Goal: Task Accomplishment & Management: Use online tool/utility

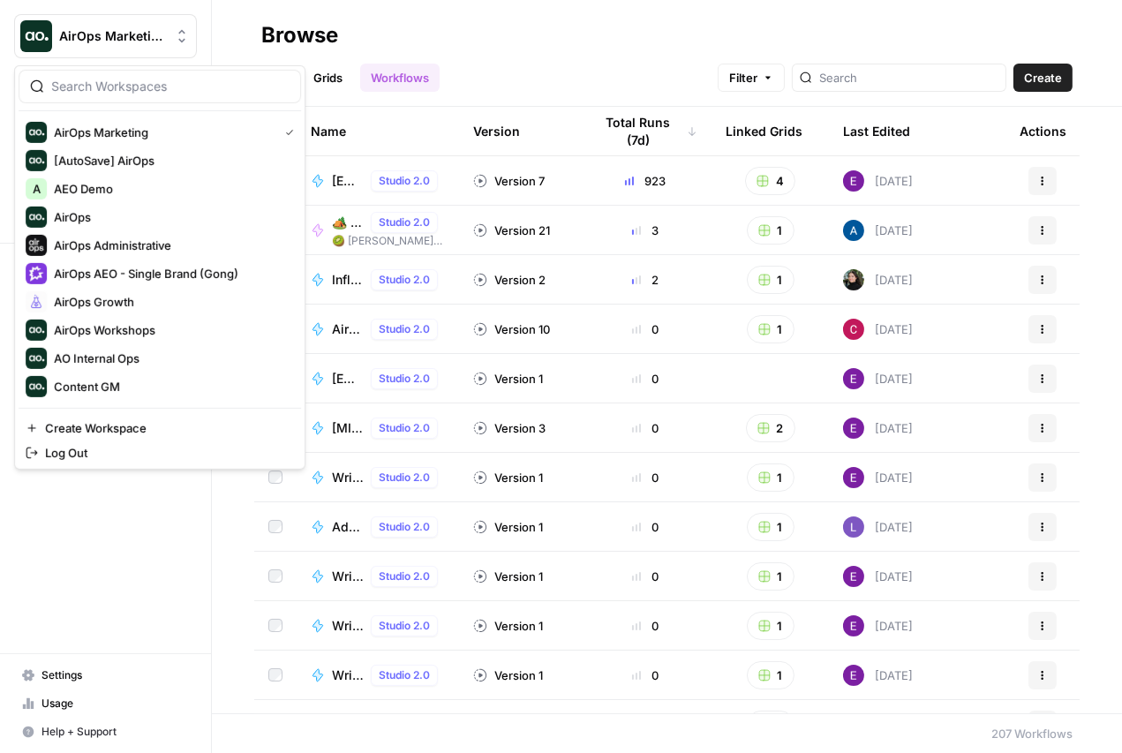
click at [144, 31] on span "AirOps Marketing" at bounding box center [112, 36] width 107 height 18
click at [202, 271] on span "AirOps AEO - Single Brand (Gong)" at bounding box center [170, 274] width 233 height 18
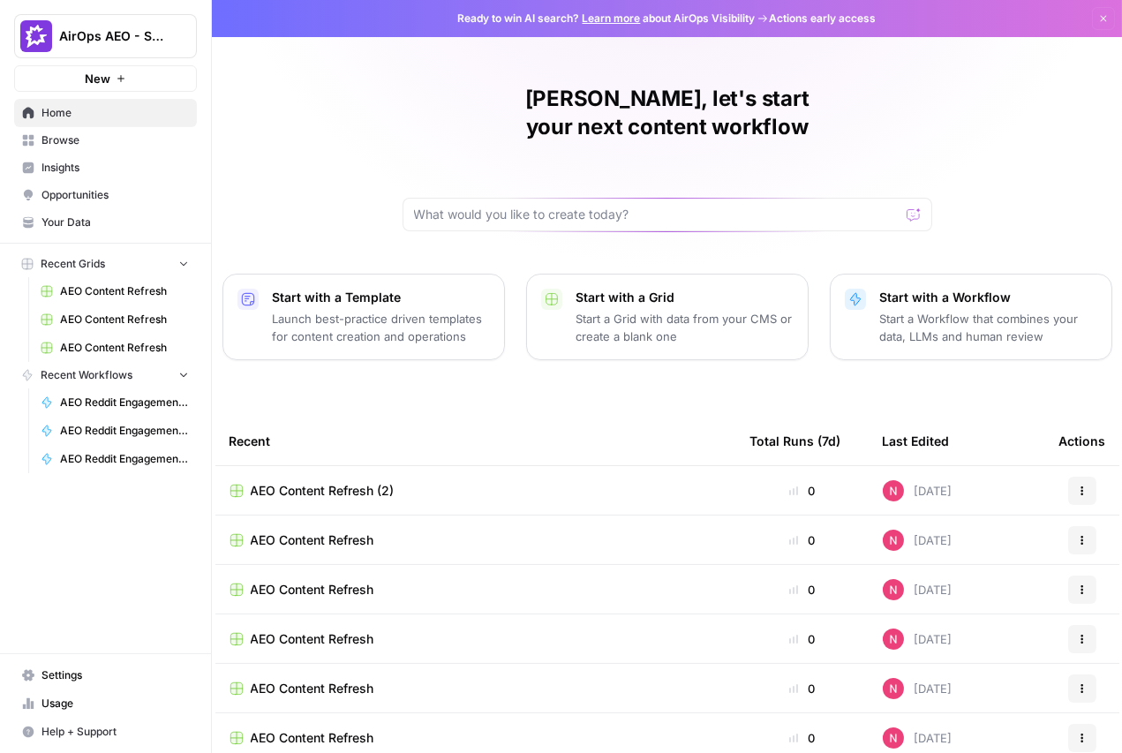
click at [90, 165] on span "Insights" at bounding box center [115, 168] width 147 height 16
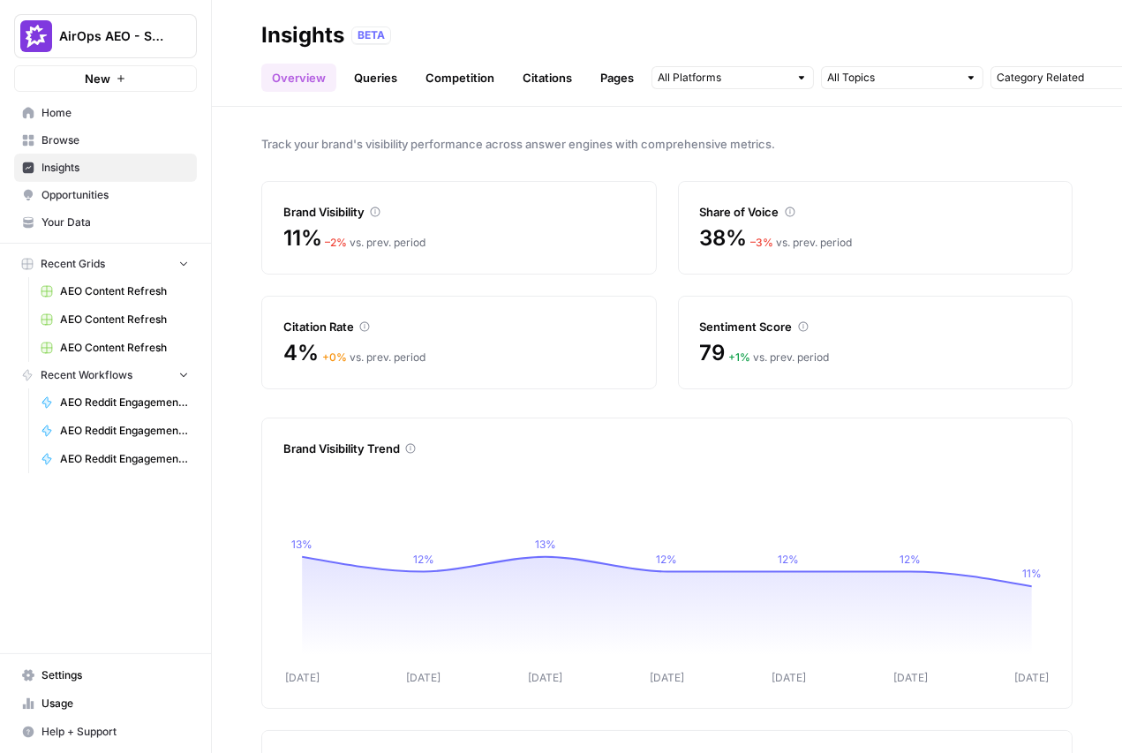
click at [385, 75] on link "Queries" at bounding box center [375, 78] width 64 height 28
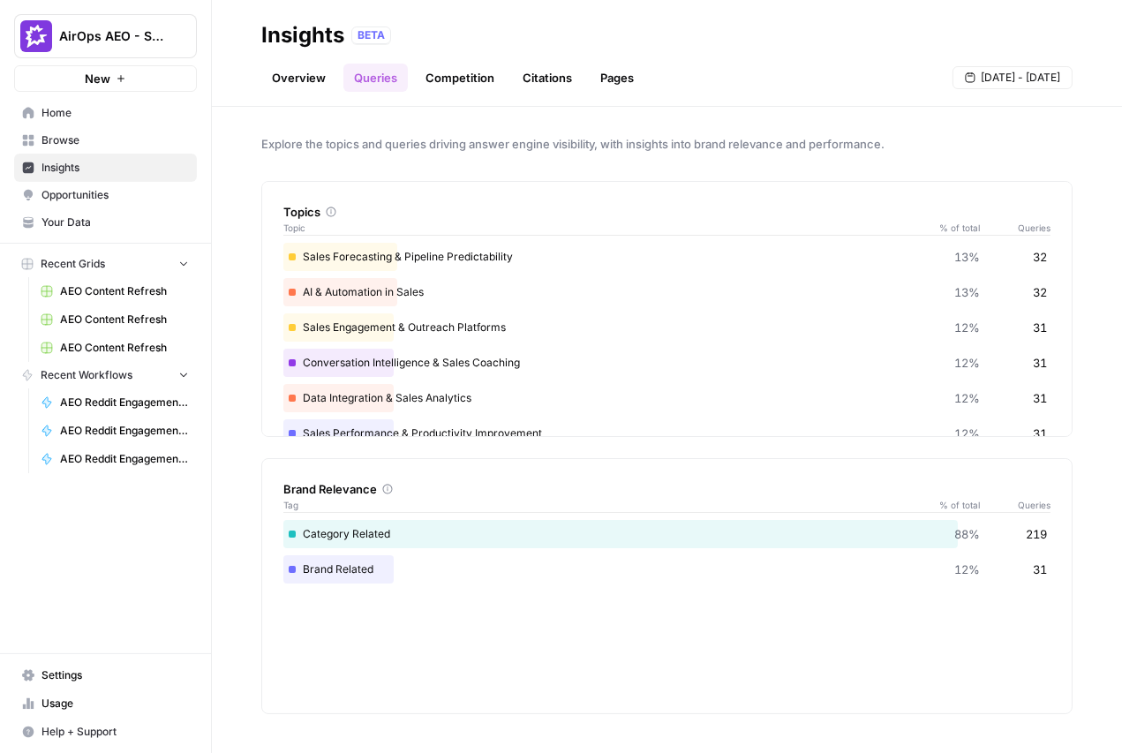
click at [615, 81] on link "Pages" at bounding box center [617, 78] width 55 height 28
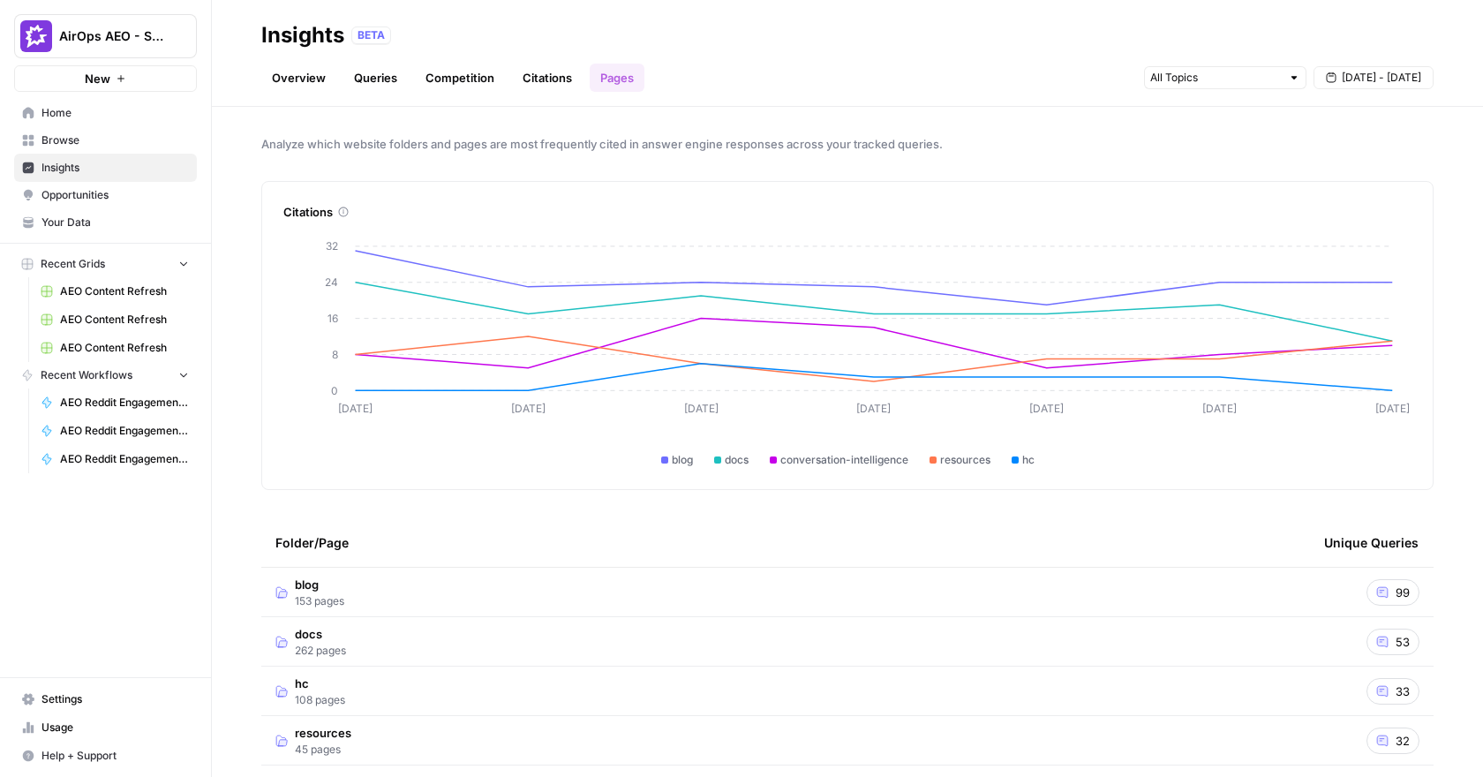
click at [452, 599] on td "blog 153 pages" at bounding box center [785, 592] width 1049 height 49
click at [115, 196] on span "Opportunities" at bounding box center [115, 195] width 147 height 16
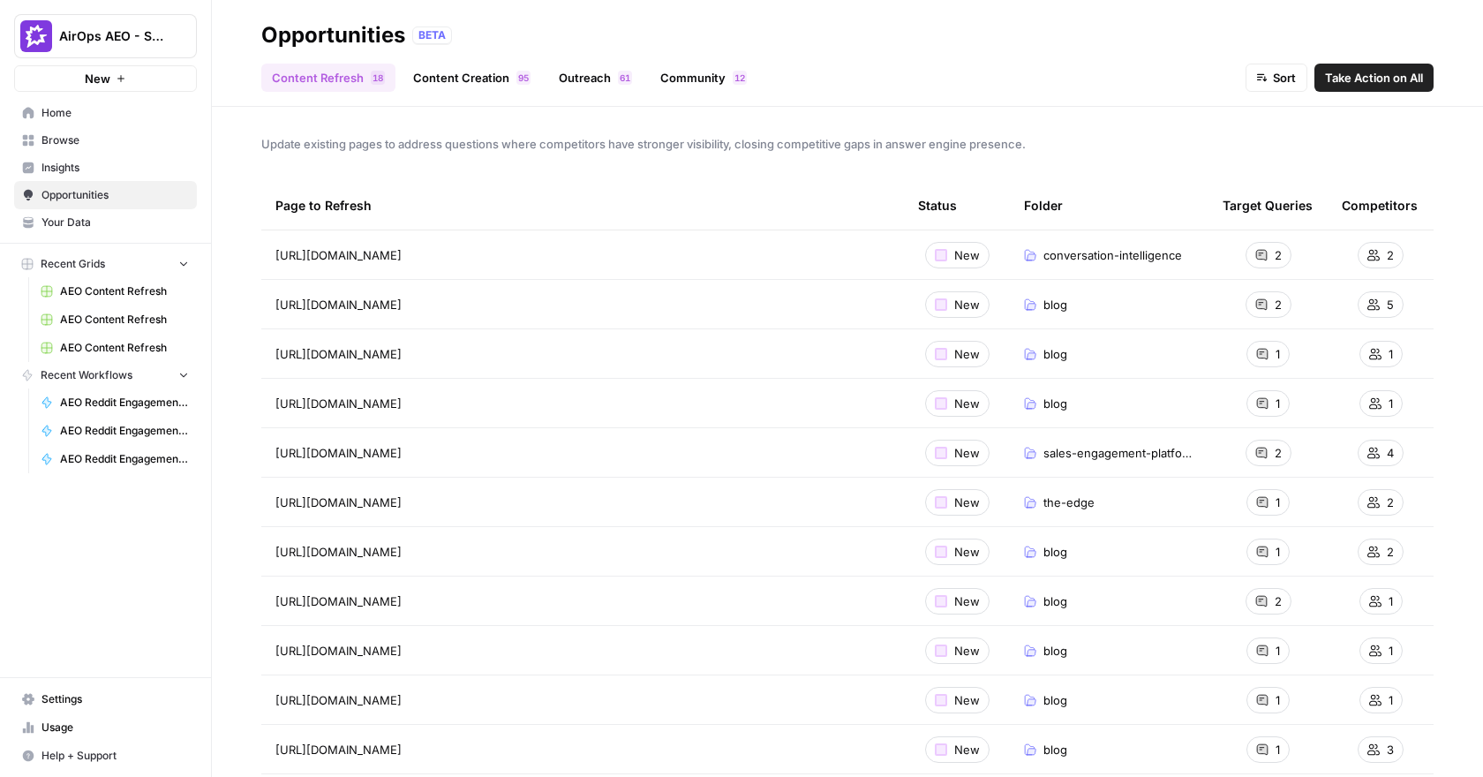
click at [74, 169] on span "Insights" at bounding box center [115, 168] width 147 height 16
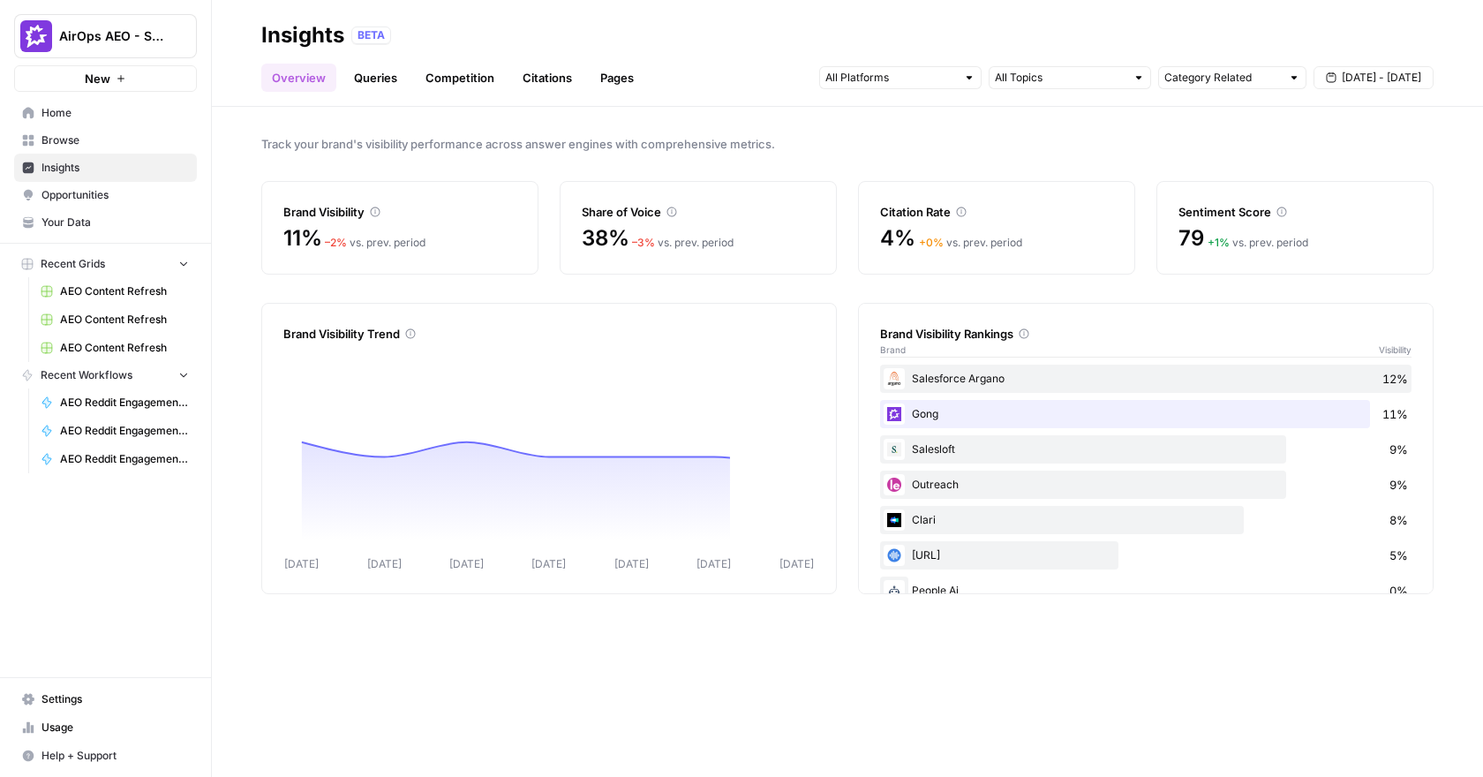
click at [607, 79] on link "Pages" at bounding box center [617, 78] width 55 height 28
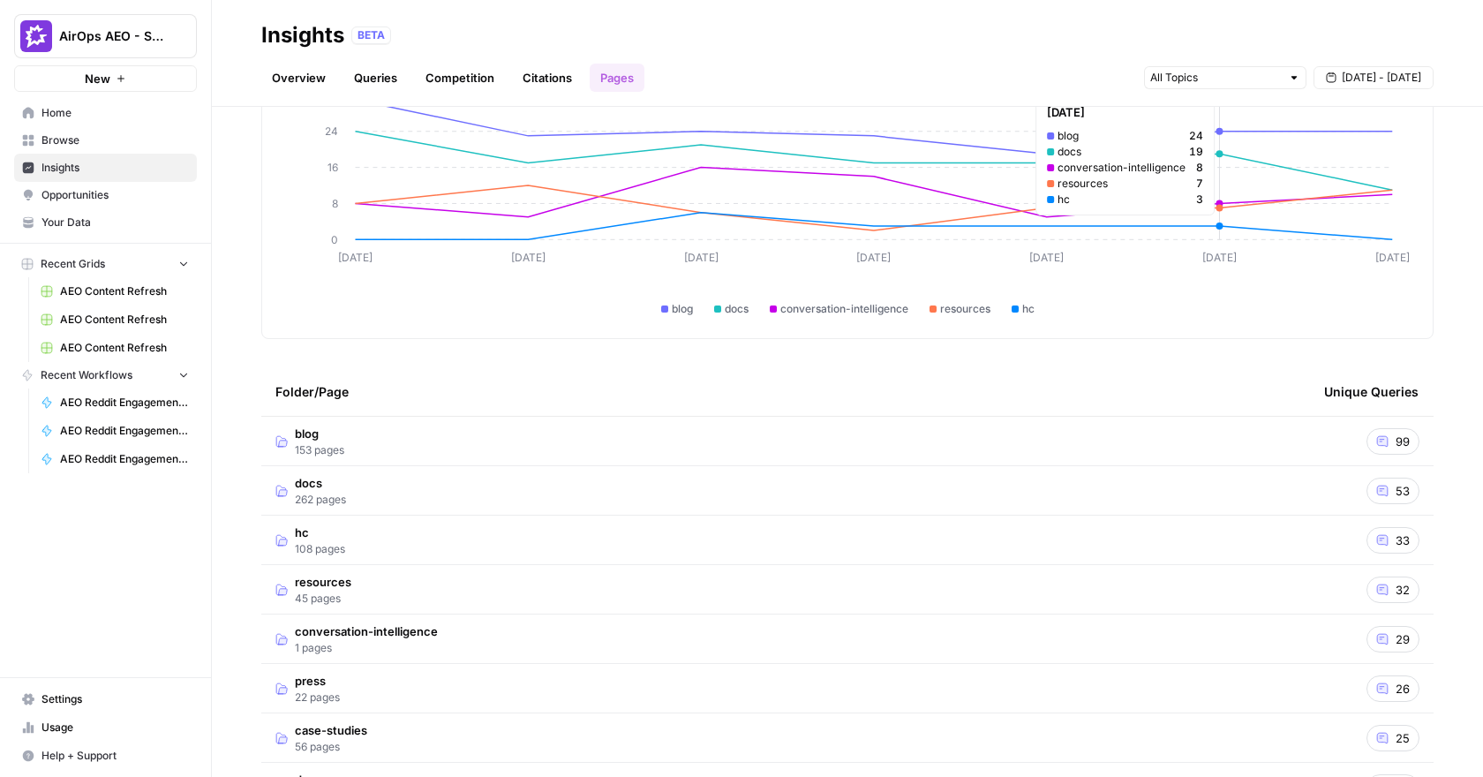
scroll to position [153, 0]
click at [318, 451] on span "153 pages" at bounding box center [319, 449] width 49 height 16
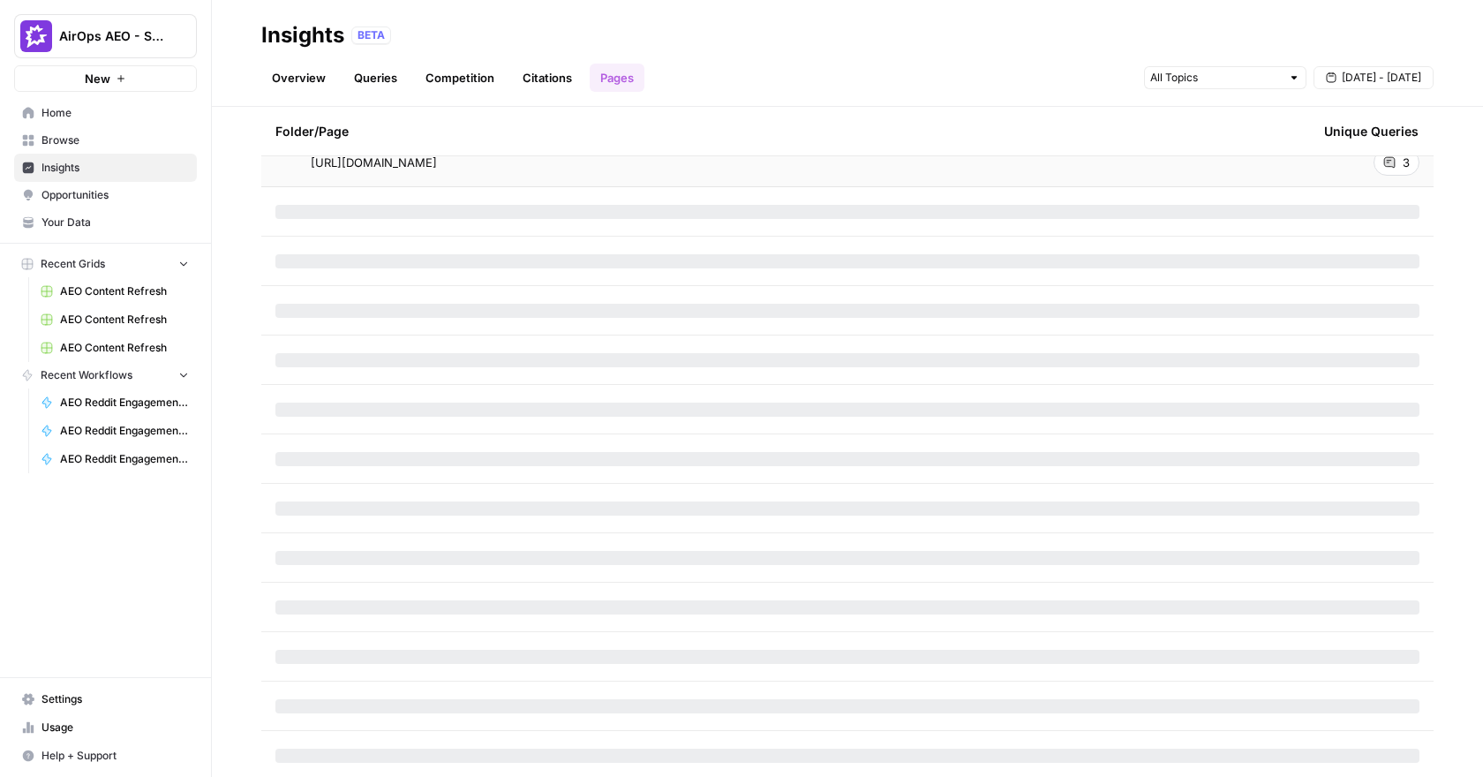
scroll to position [3641, 0]
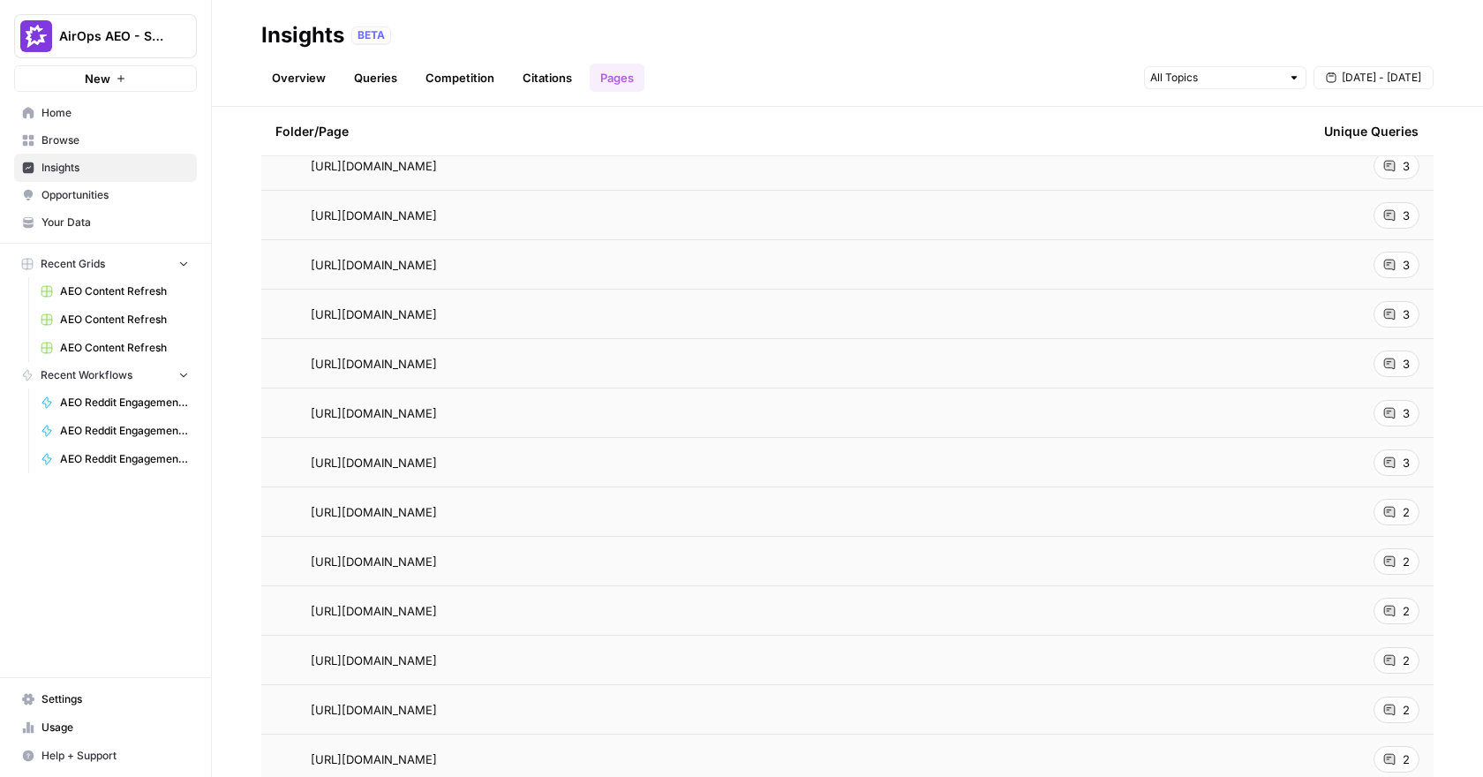
click at [116, 195] on span "Opportunities" at bounding box center [115, 195] width 147 height 16
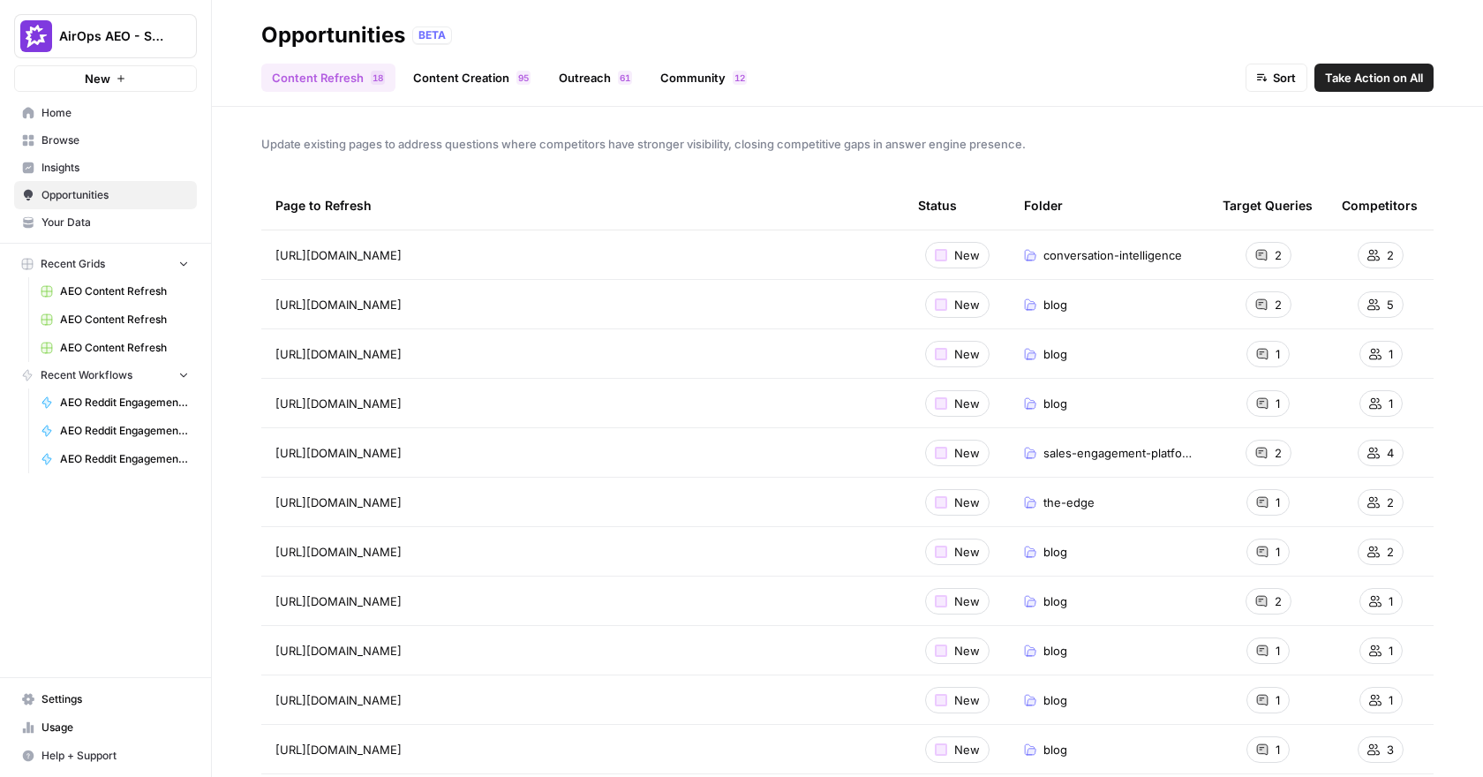
click at [71, 163] on span "Insights" at bounding box center [115, 168] width 147 height 16
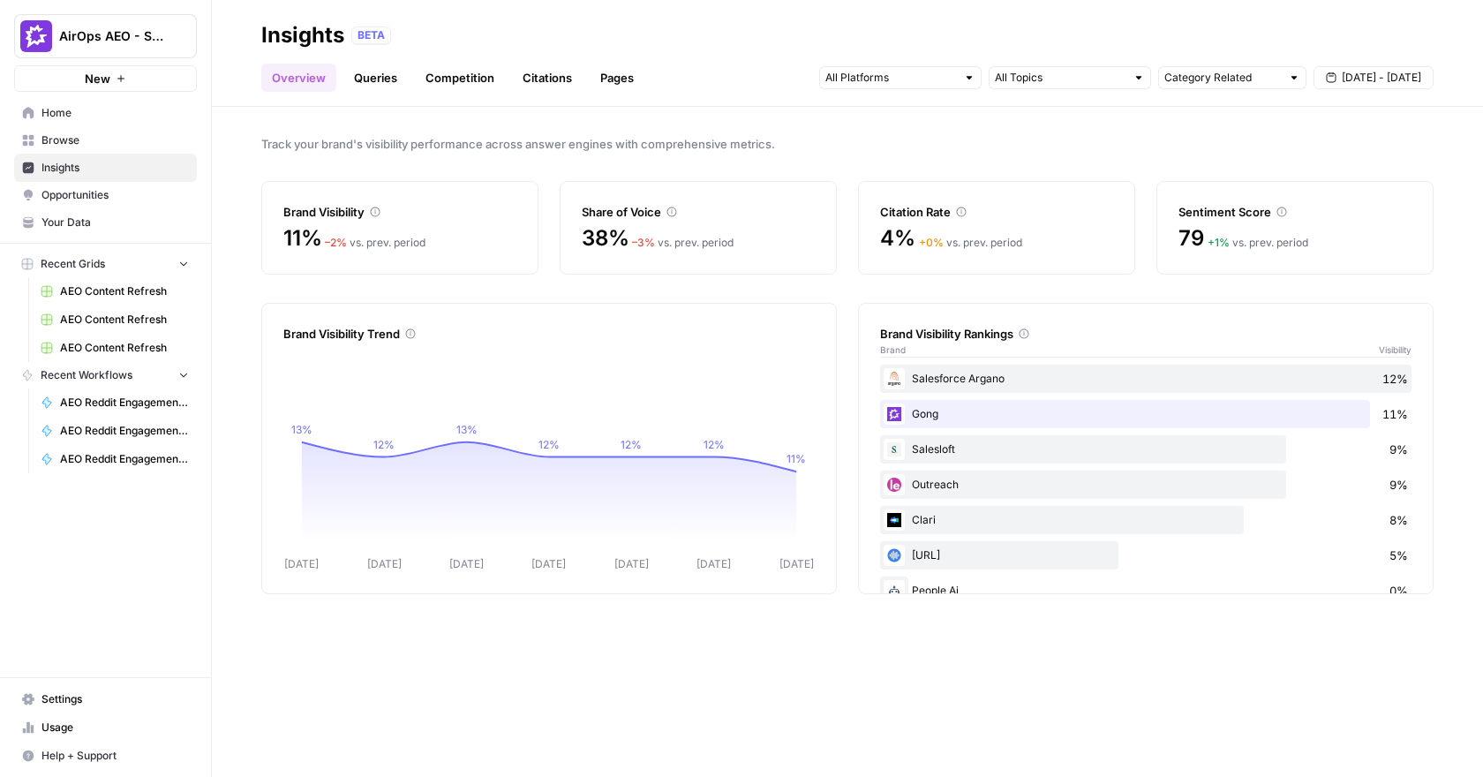
click at [378, 79] on link "Queries" at bounding box center [375, 78] width 64 height 28
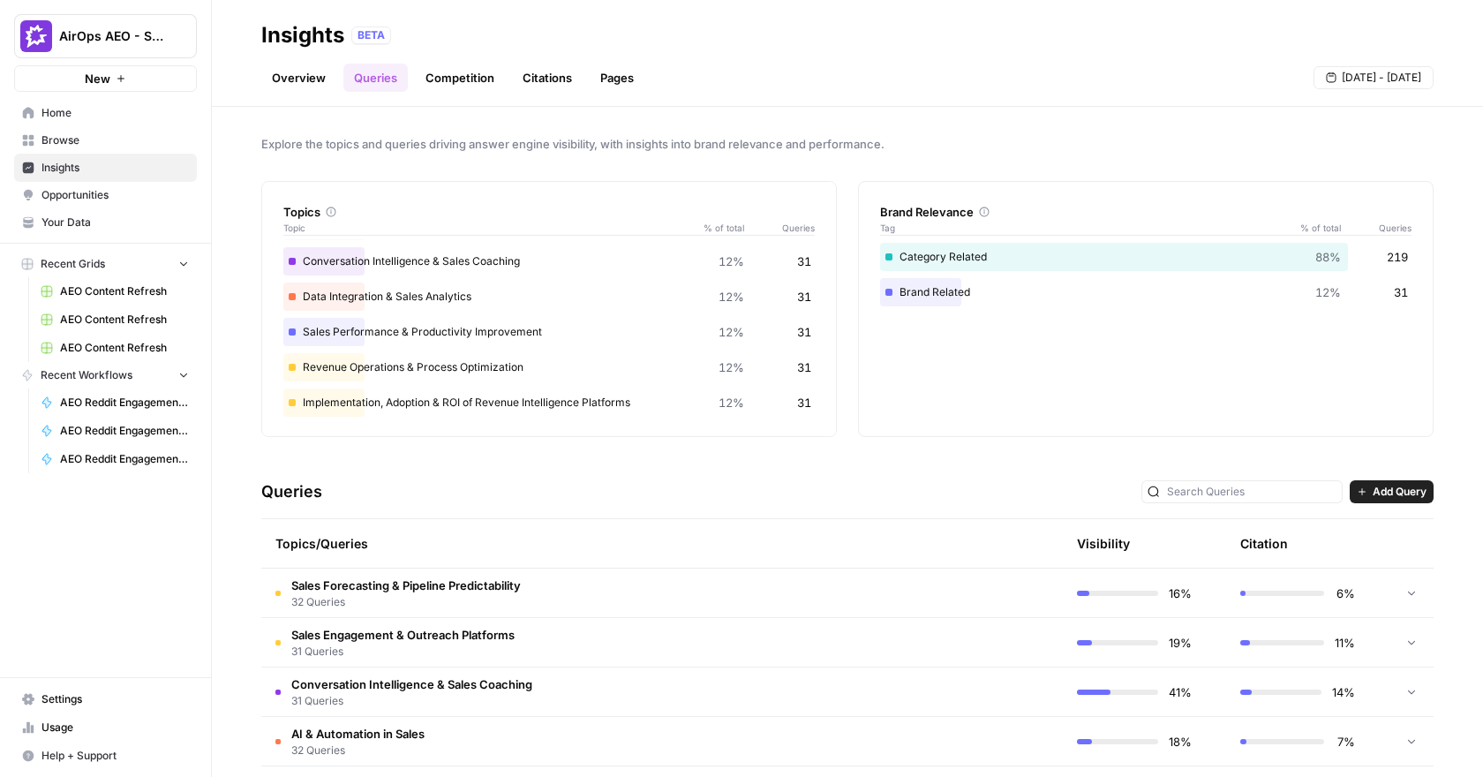
click at [632, 77] on link "Pages" at bounding box center [617, 78] width 55 height 28
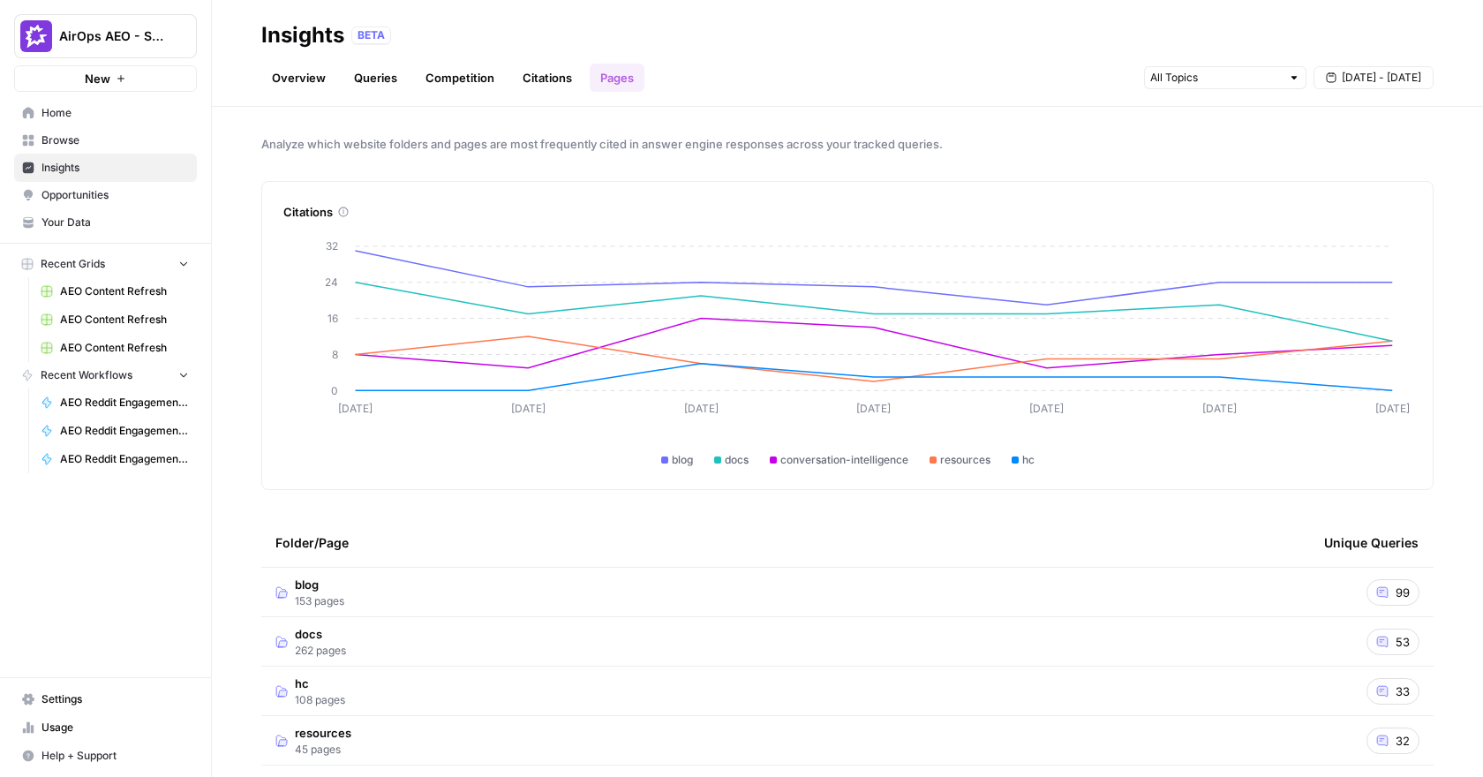
click at [383, 87] on link "Queries" at bounding box center [375, 78] width 64 height 28
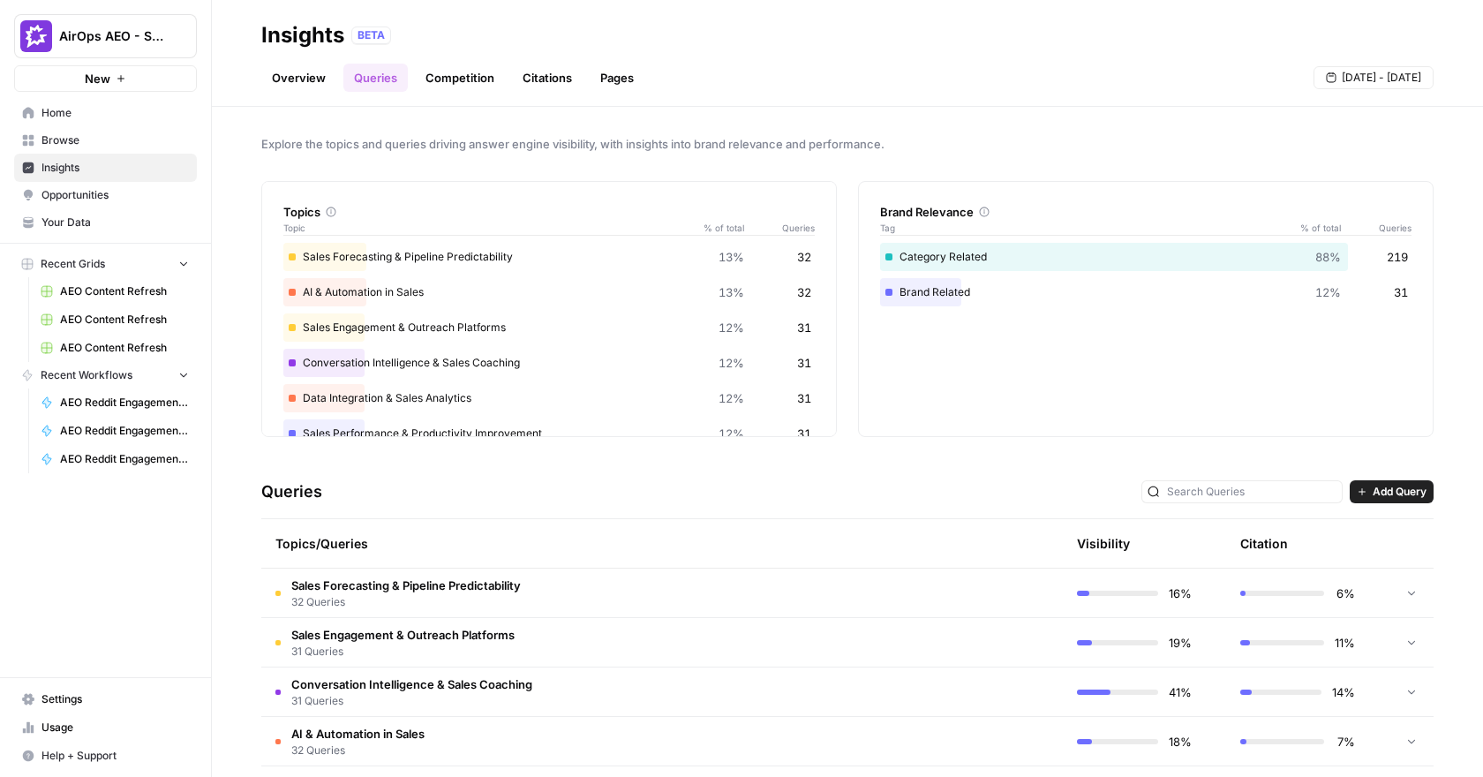
click at [630, 82] on link "Pages" at bounding box center [617, 78] width 55 height 28
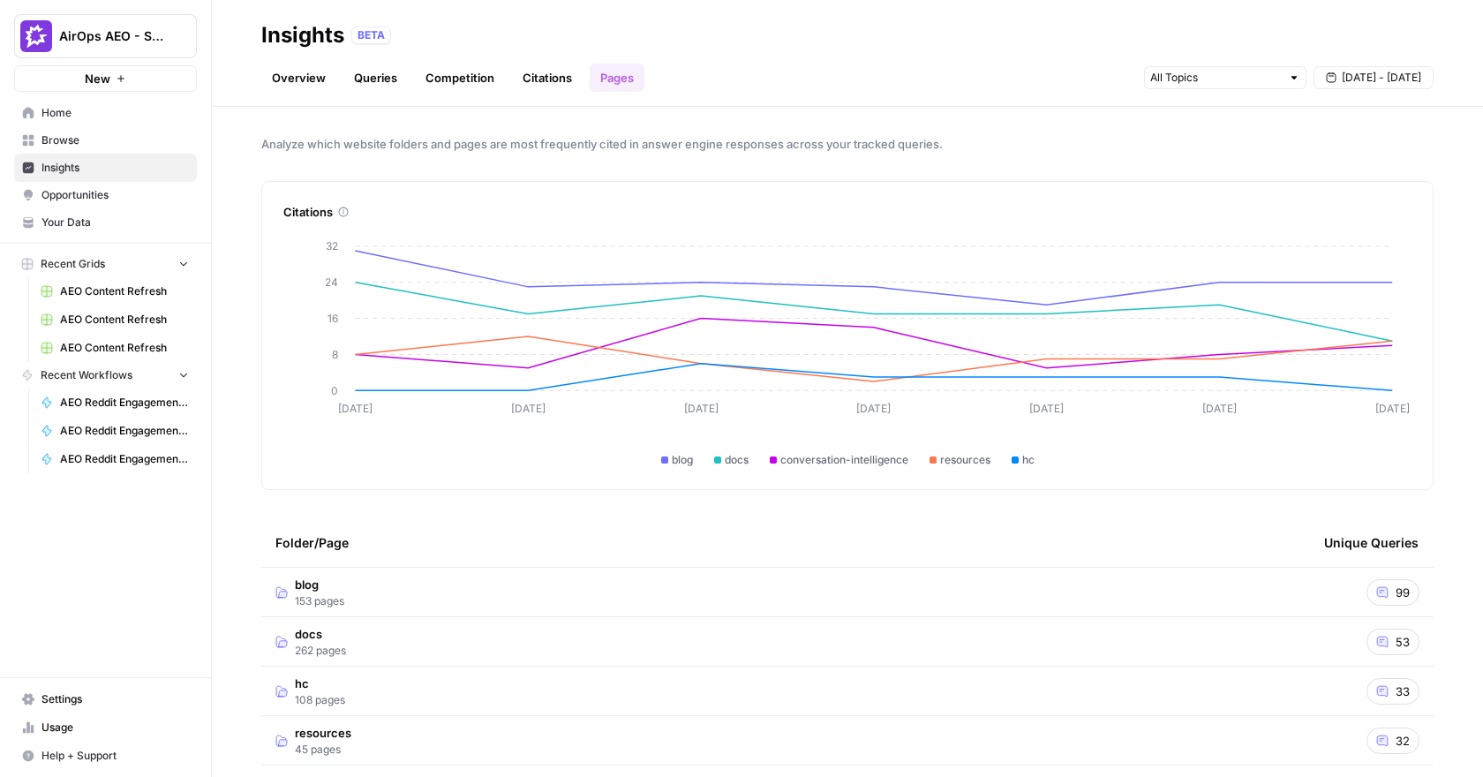
click at [125, 197] on span "Opportunities" at bounding box center [115, 195] width 147 height 16
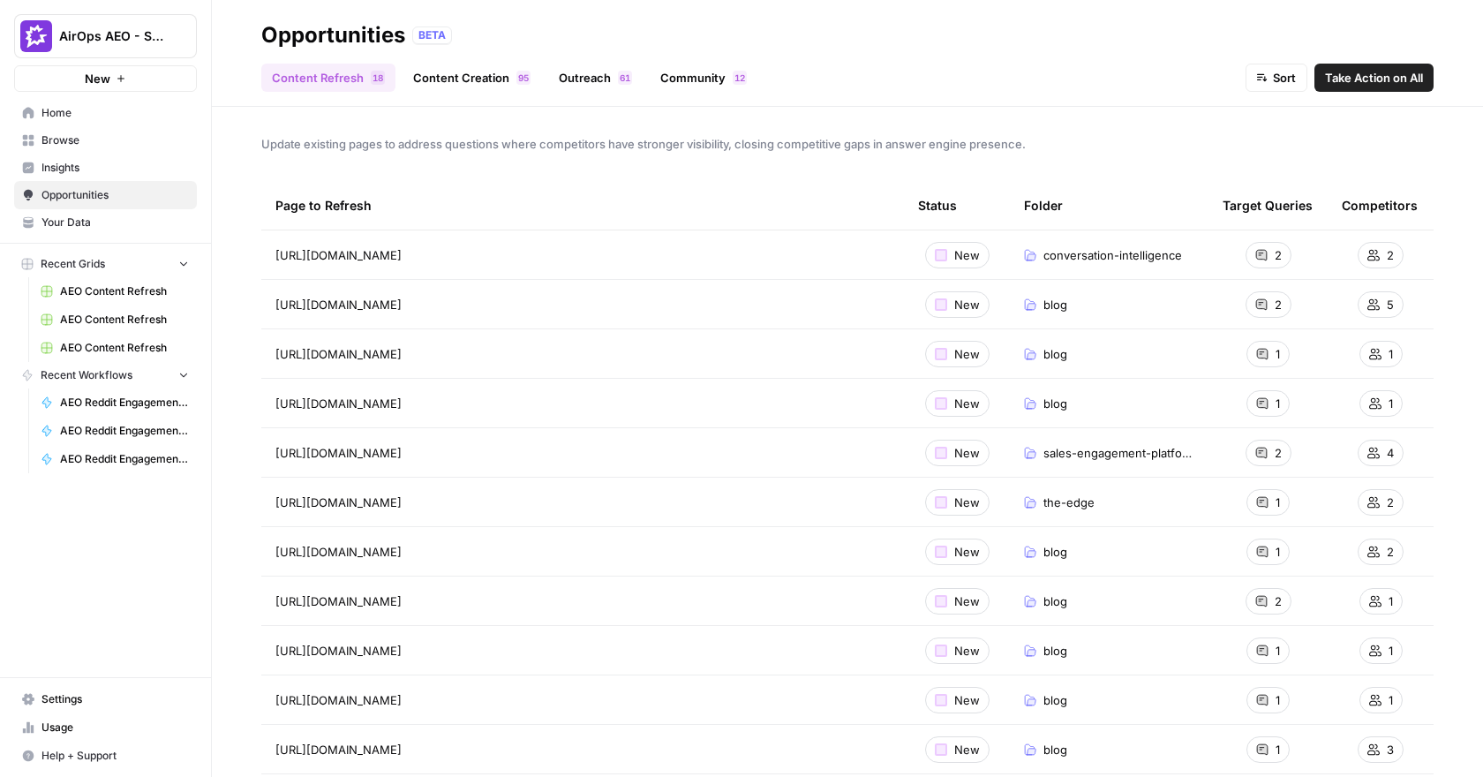
click at [64, 167] on span "Insights" at bounding box center [115, 168] width 147 height 16
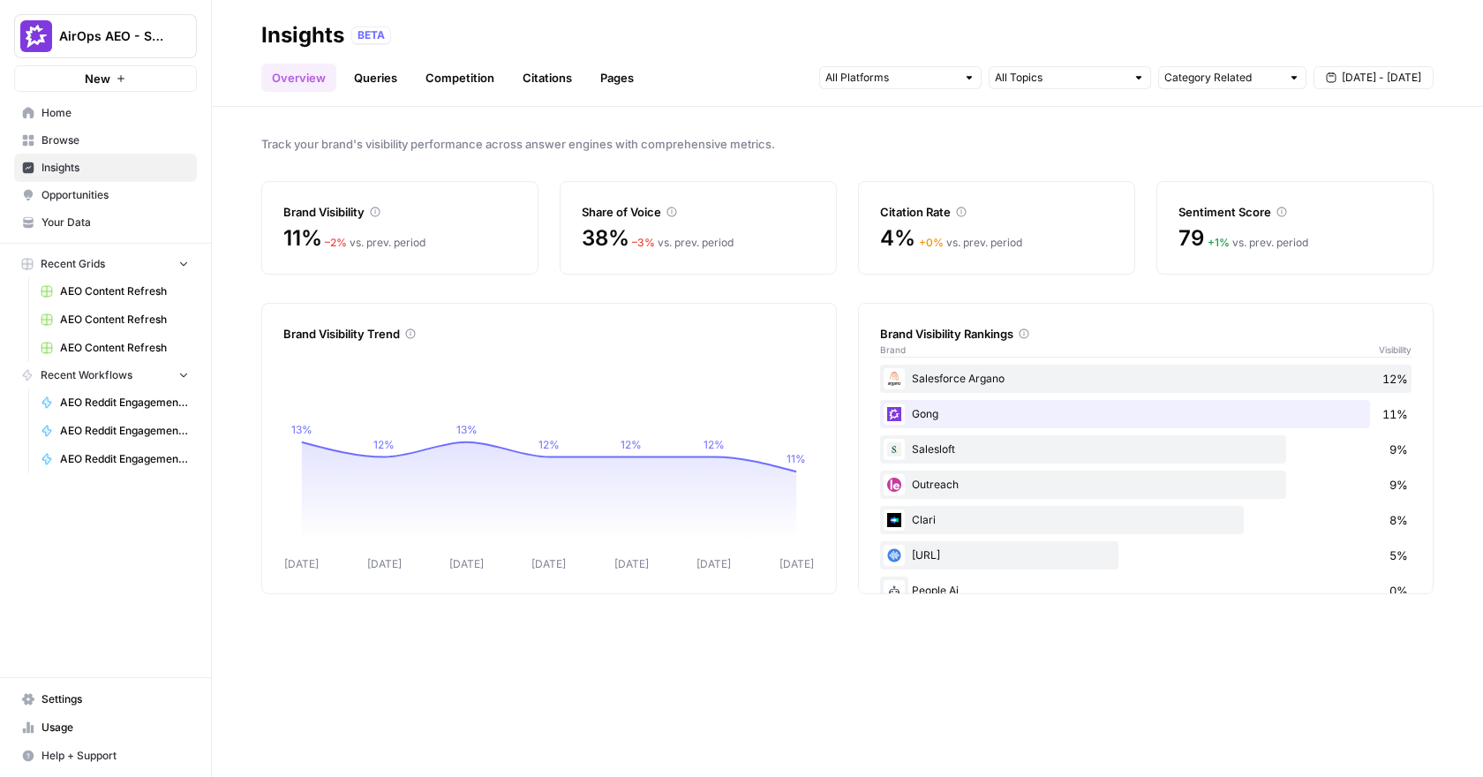
click at [78, 198] on span "Opportunities" at bounding box center [115, 195] width 147 height 16
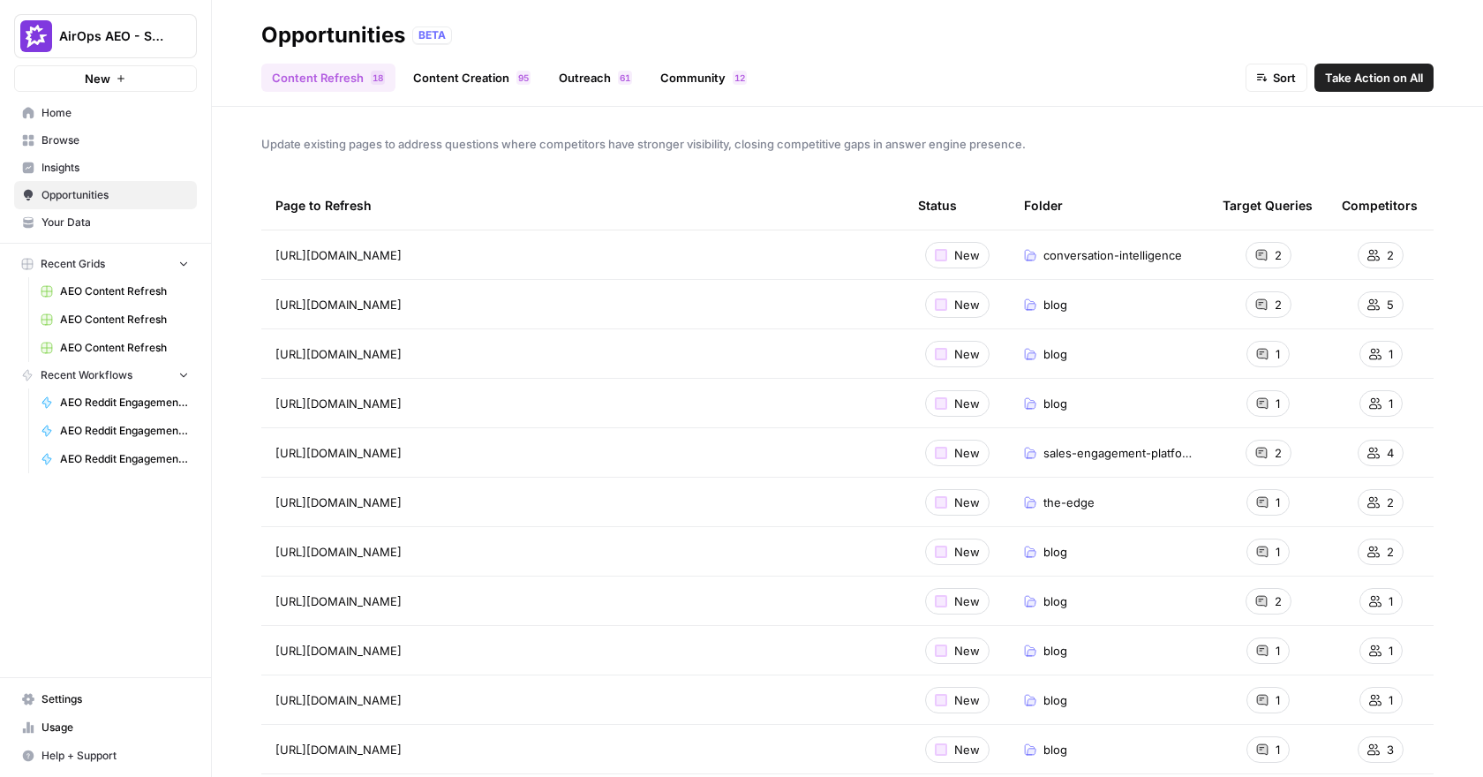
click at [486, 78] on link "Content Creation 5 9" at bounding box center [472, 78] width 139 height 28
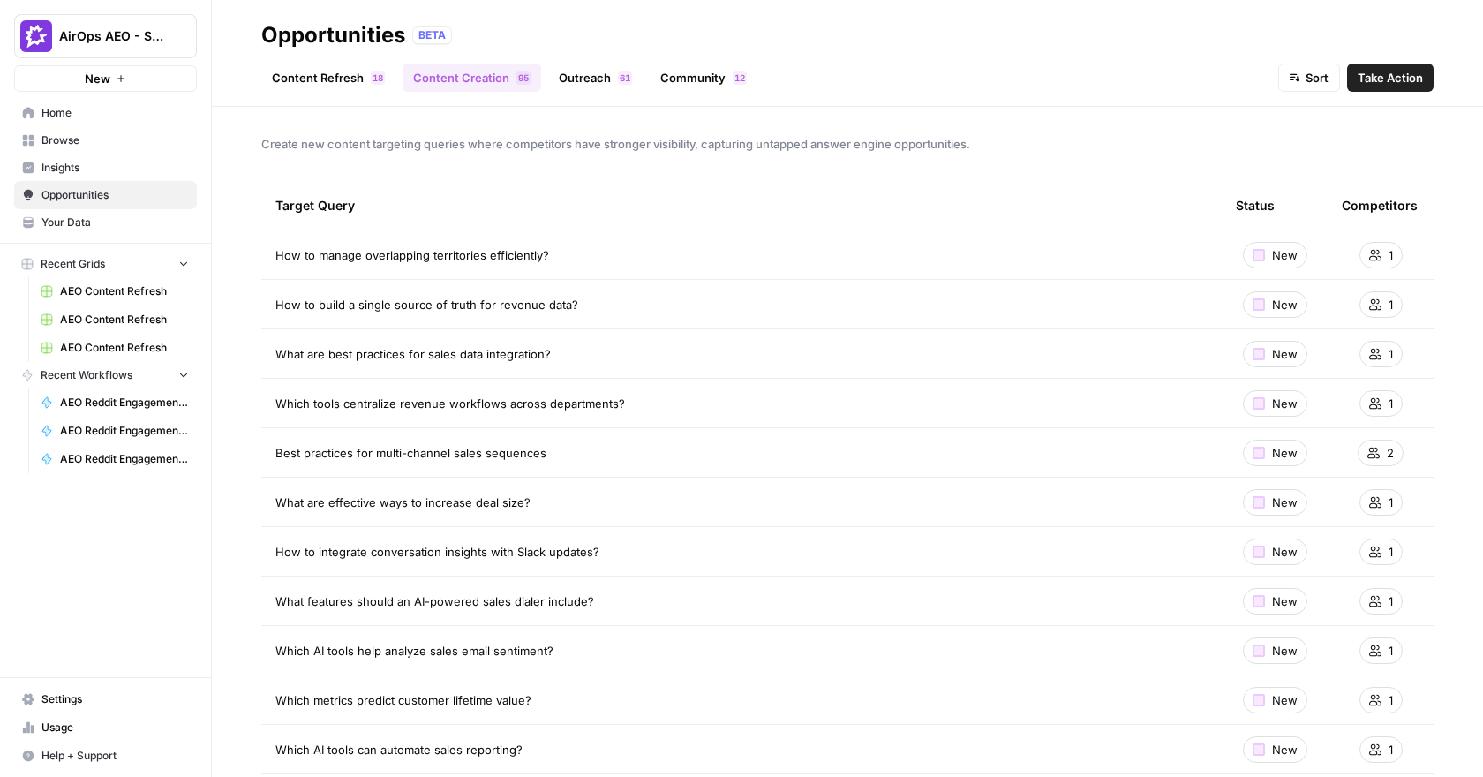
click at [1121, 84] on span "Take Action" at bounding box center [1390, 78] width 65 height 18
click at [83, 163] on span "Insights" at bounding box center [115, 168] width 147 height 16
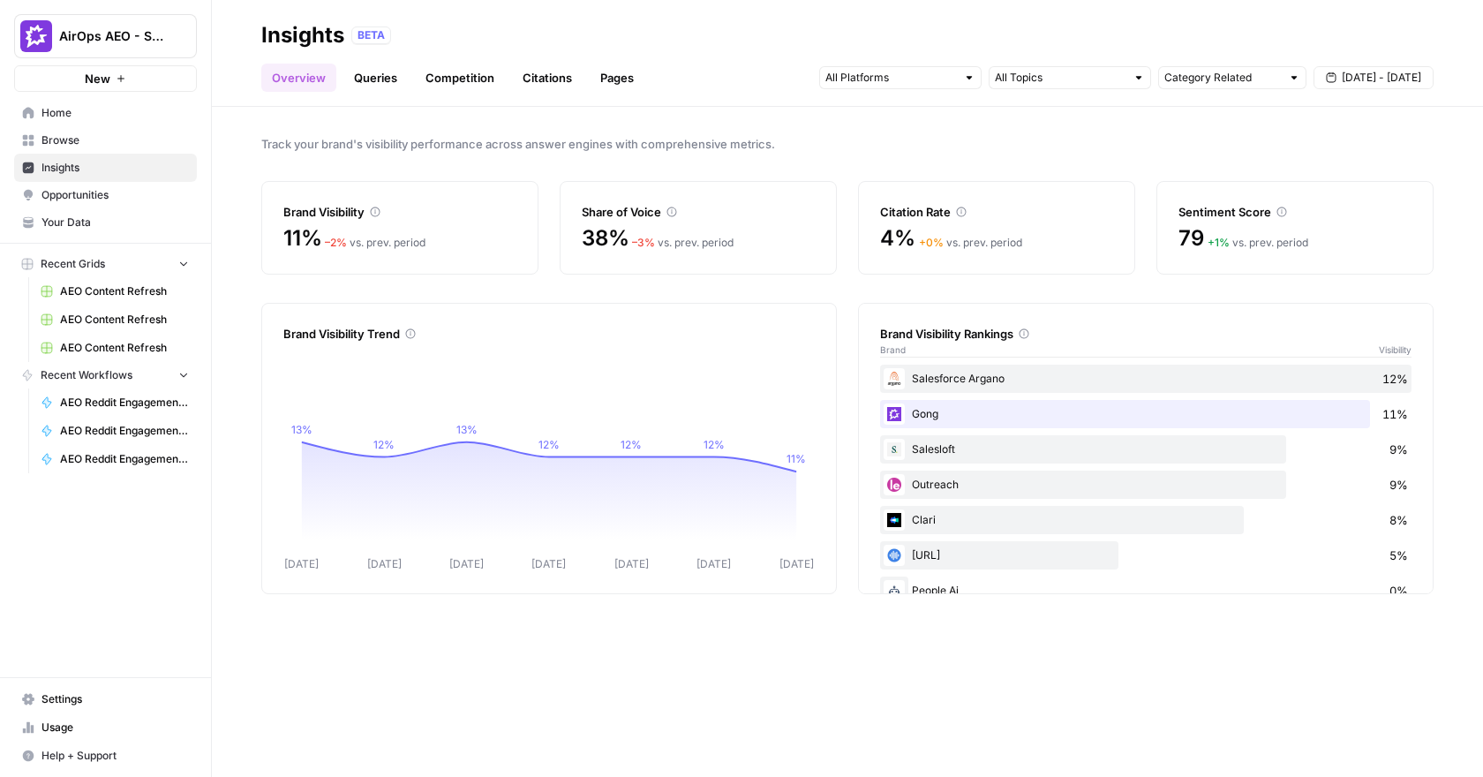
click at [392, 74] on link "Queries" at bounding box center [375, 78] width 64 height 28
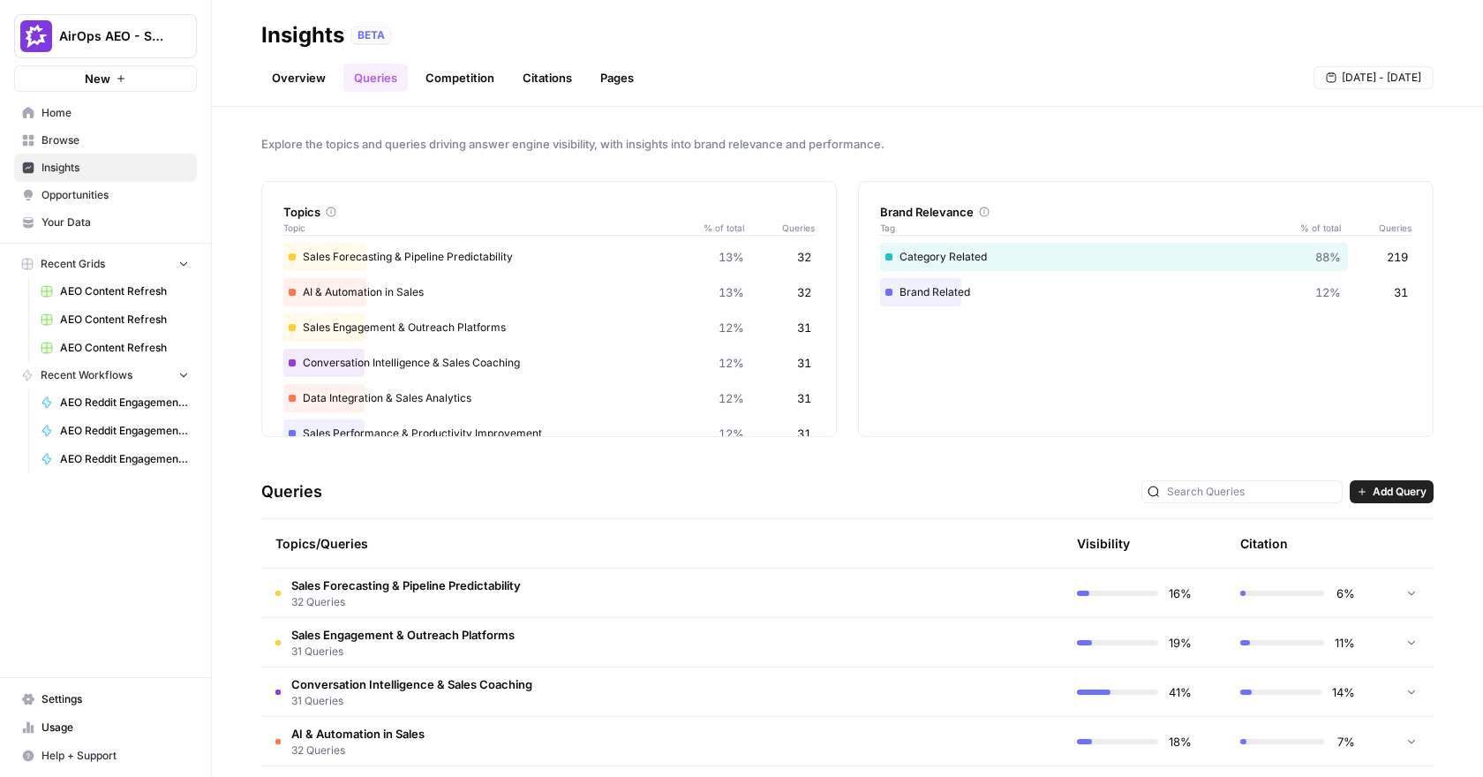
click at [630, 83] on link "Pages" at bounding box center [617, 78] width 55 height 28
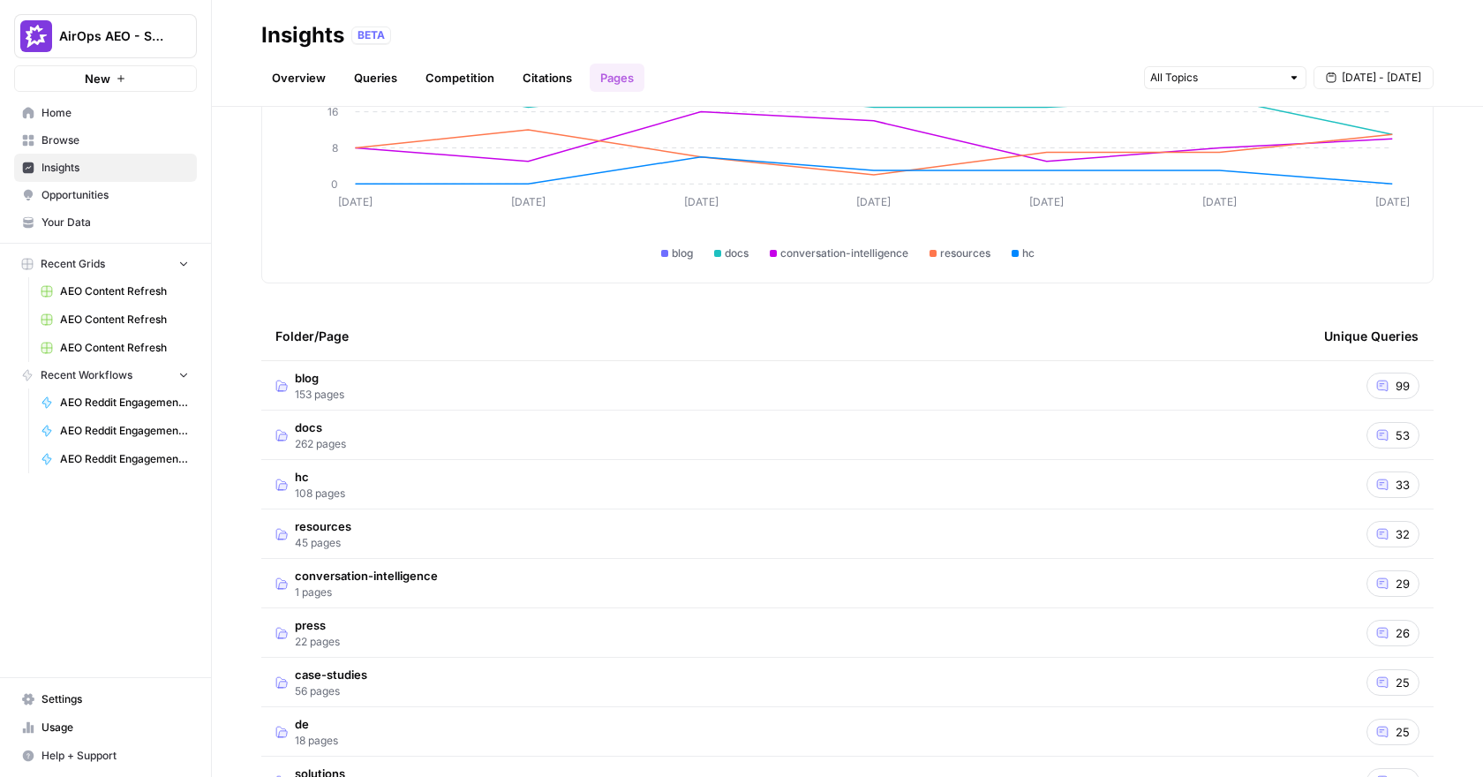
scroll to position [233, 0]
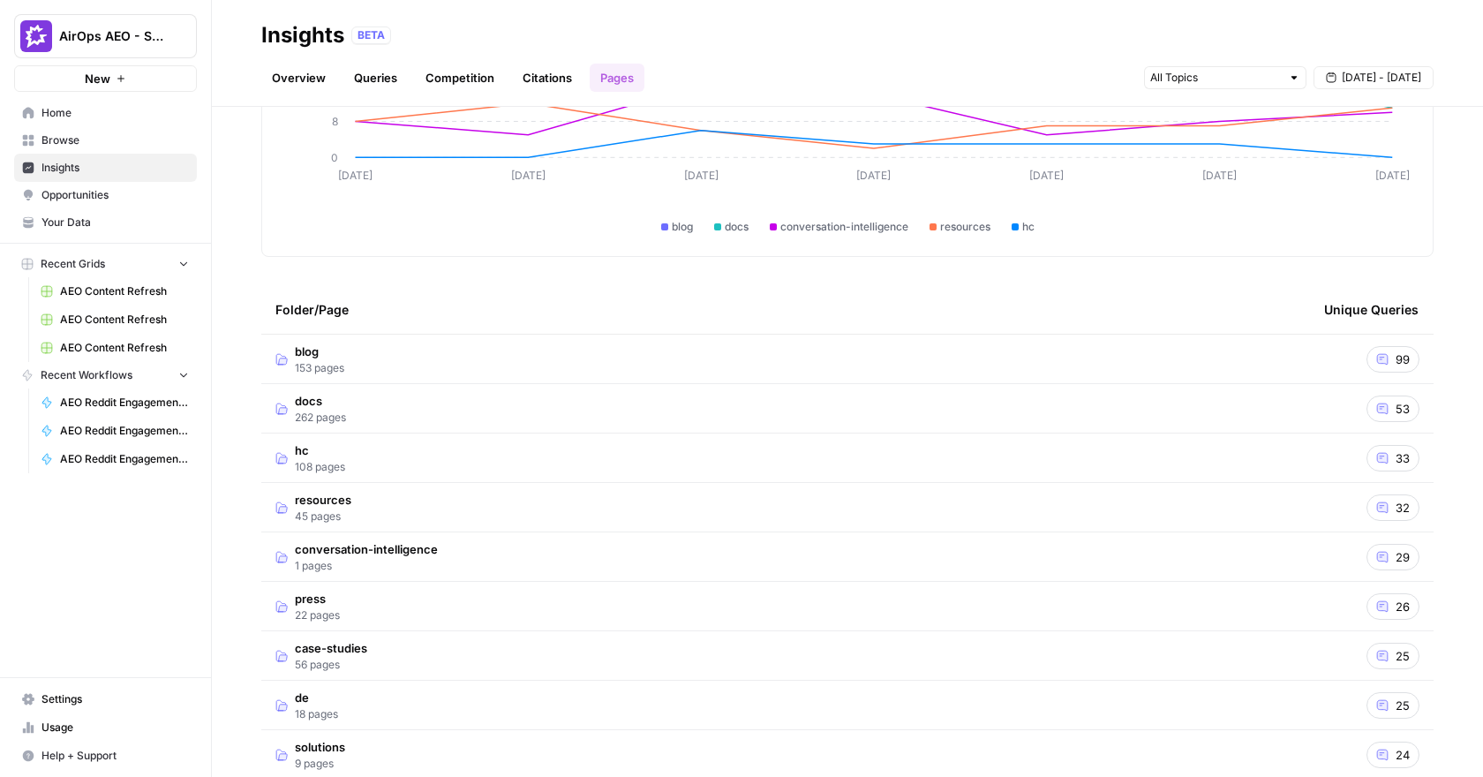
click at [416, 364] on td "blog 153 pages" at bounding box center [785, 359] width 1049 height 49
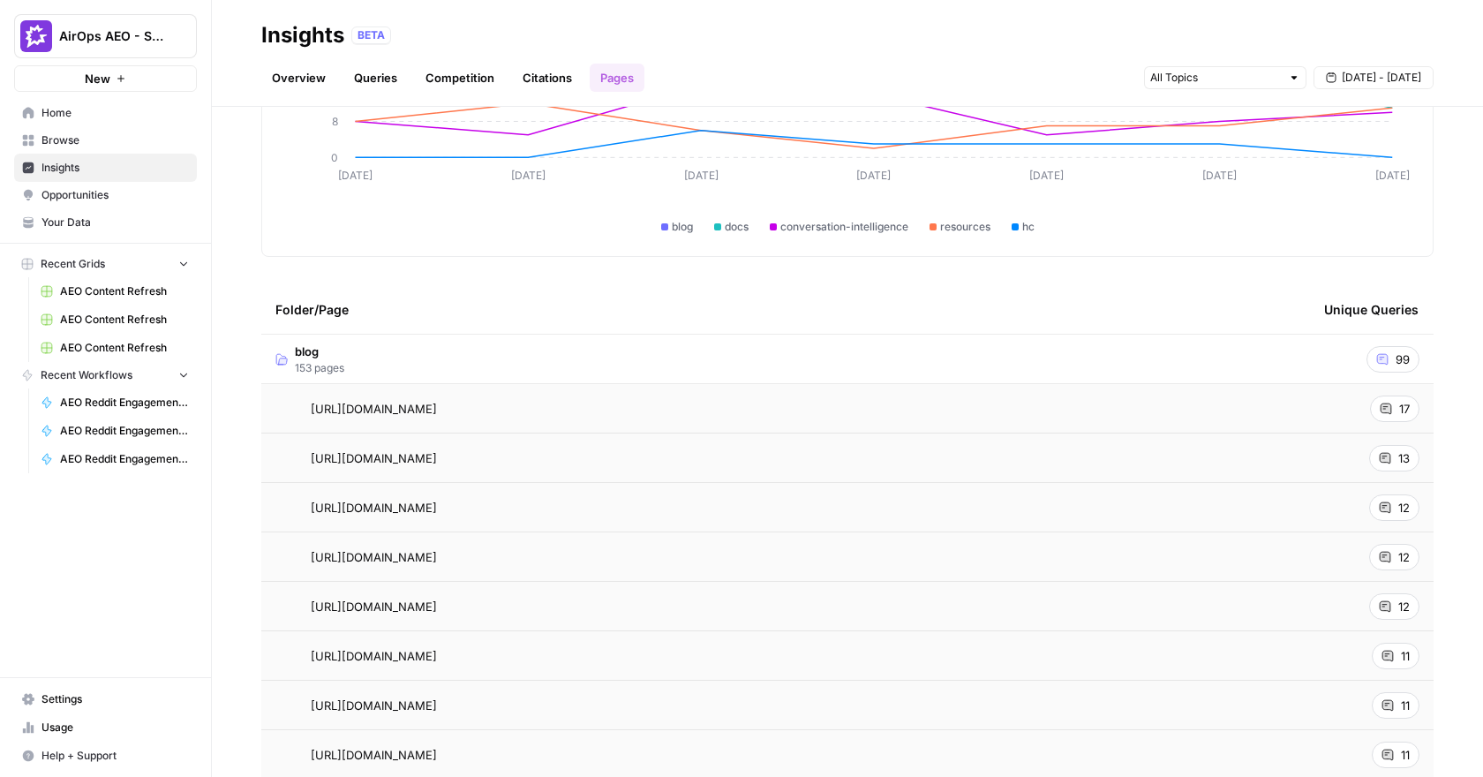
click at [89, 195] on span "Opportunities" at bounding box center [115, 195] width 147 height 16
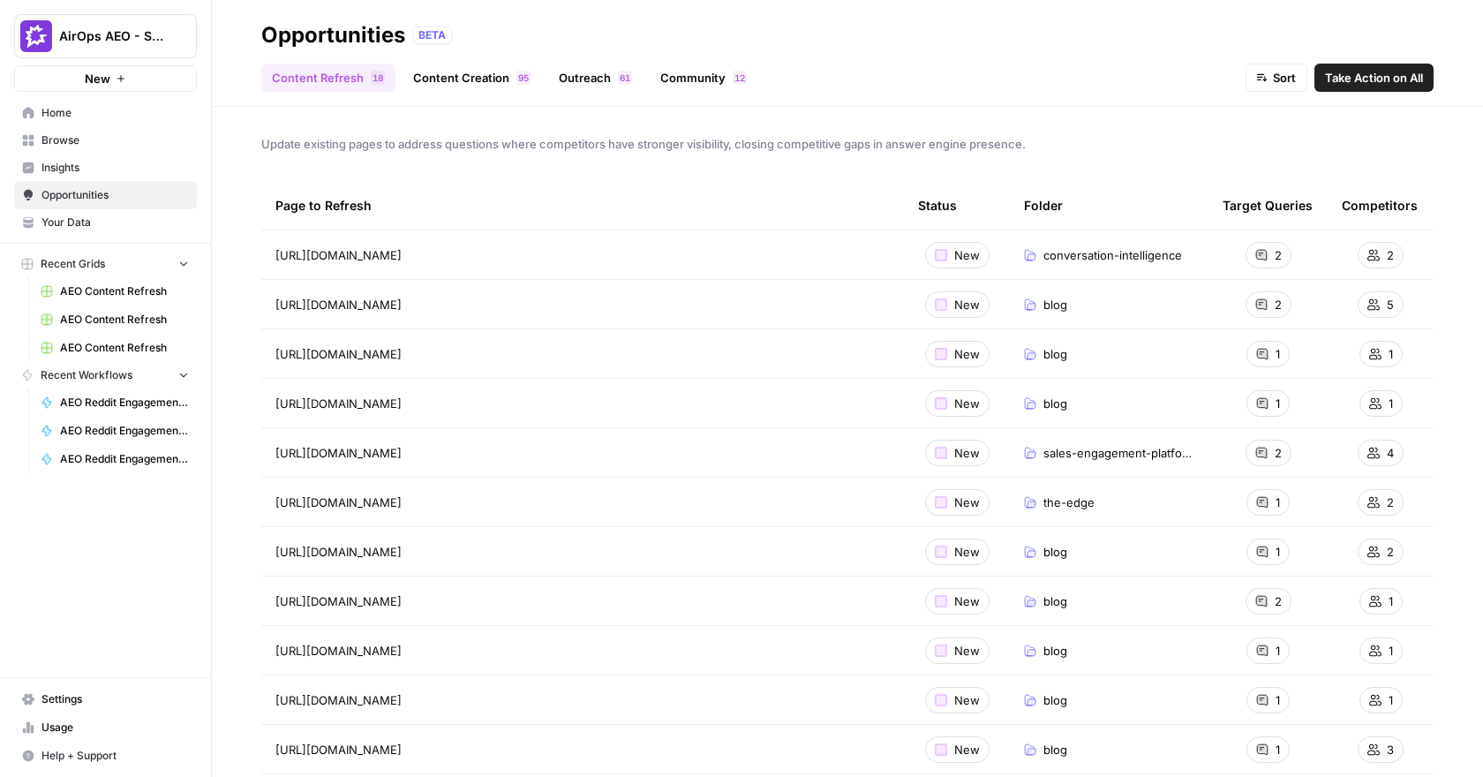
click at [1121, 82] on span "Take Action on All" at bounding box center [1374, 78] width 98 height 18
